Goal: Task Accomplishment & Management: Use online tool/utility

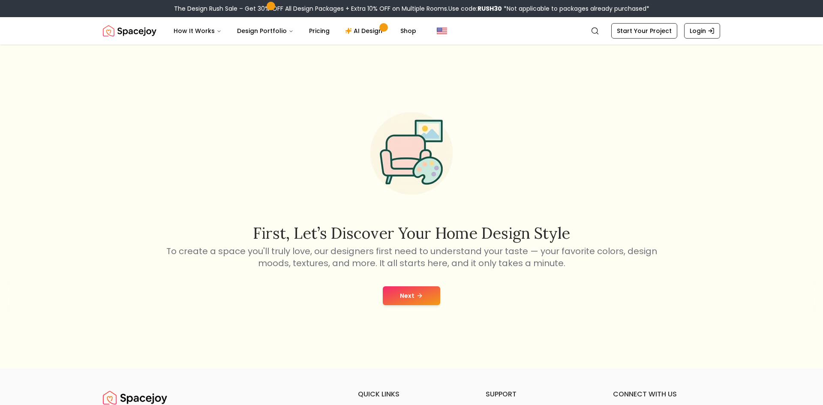
click at [402, 292] on button "Next" at bounding box center [411, 295] width 57 height 19
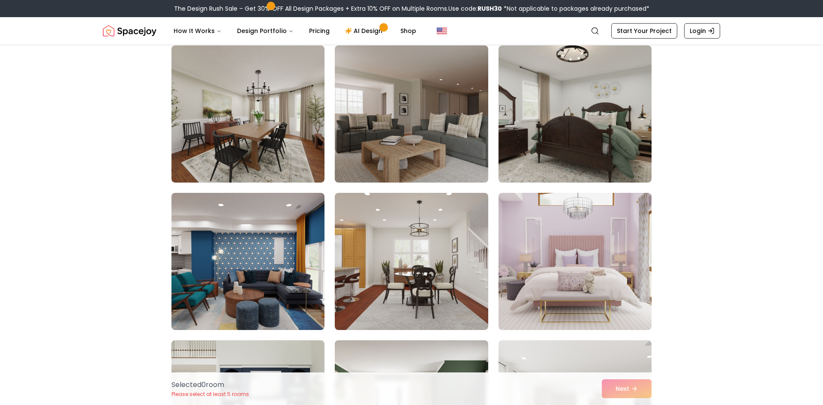
scroll to position [364, 0]
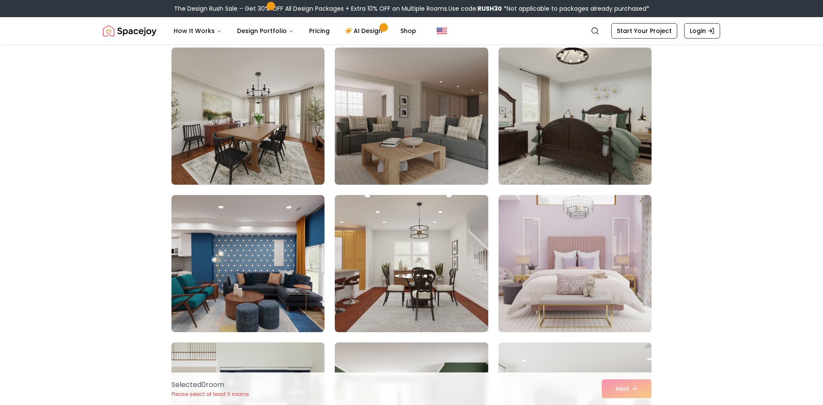
click at [625, 272] on img at bounding box center [575, 264] width 161 height 144
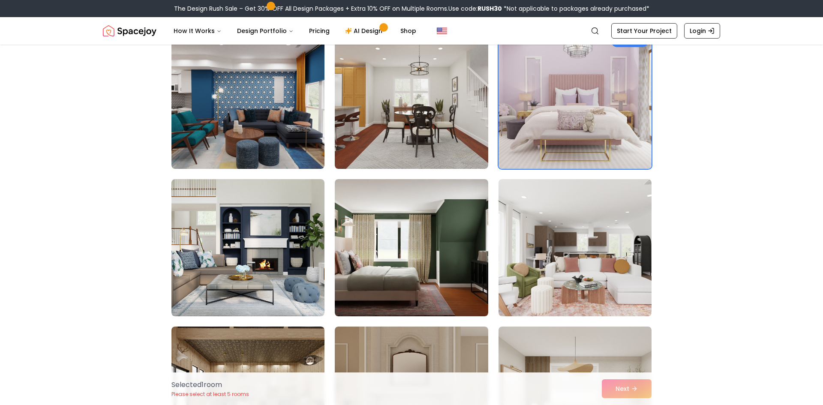
scroll to position [531, 0]
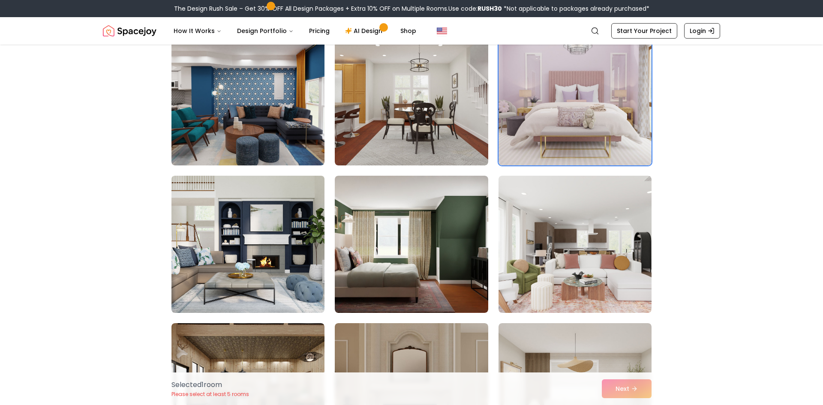
click at [279, 257] on img at bounding box center [248, 244] width 161 height 144
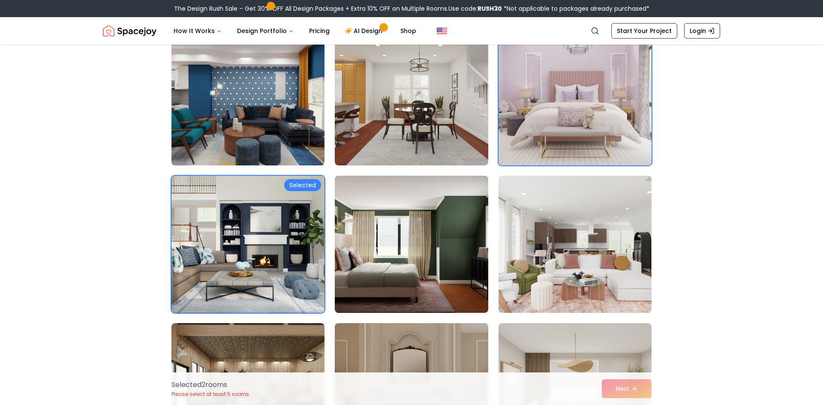
click at [259, 126] on img at bounding box center [248, 97] width 161 height 144
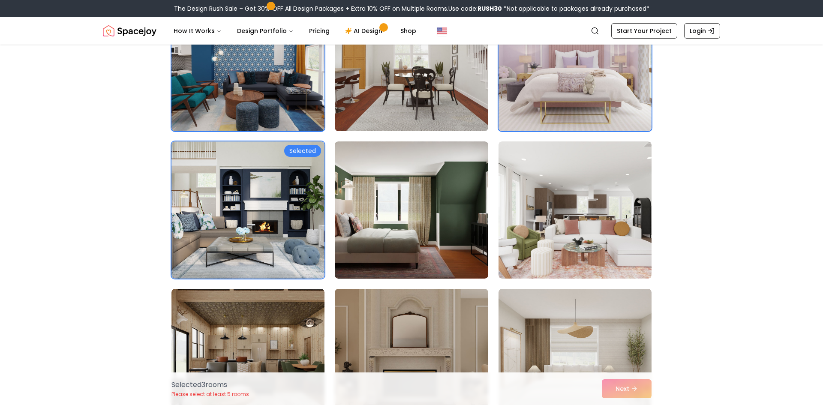
drag, startPoint x: 577, startPoint y: 245, endPoint x: 823, endPoint y: 195, distance: 250.8
click at [577, 246] on img at bounding box center [575, 210] width 153 height 137
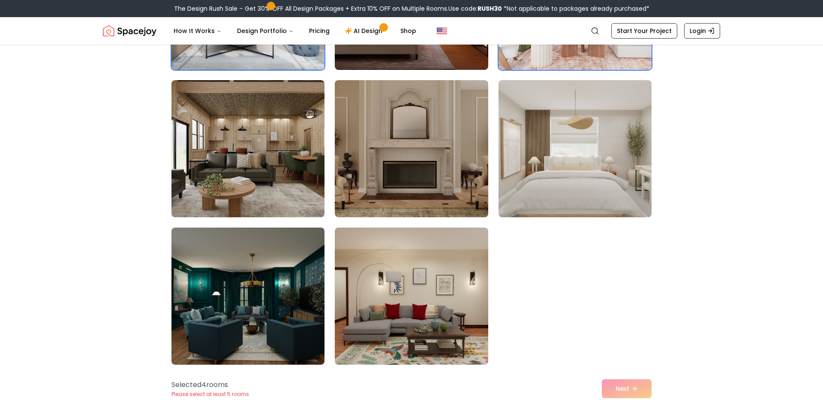
scroll to position [789, 0]
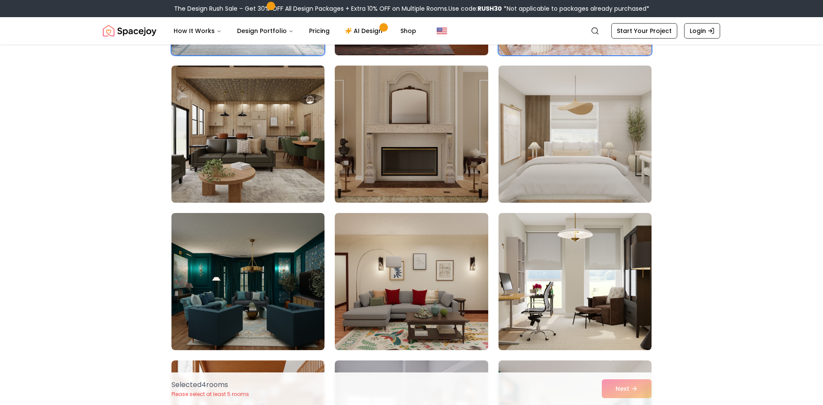
click at [394, 169] on img at bounding box center [411, 134] width 161 height 144
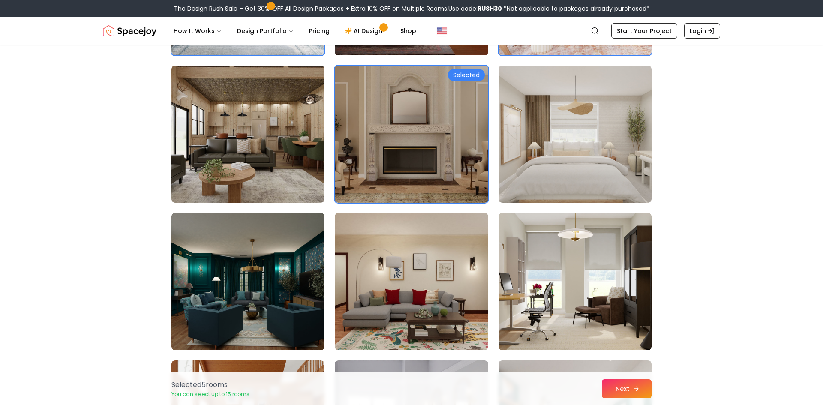
click at [638, 390] on icon at bounding box center [636, 389] width 7 height 7
